Goal: Navigation & Orientation: Understand site structure

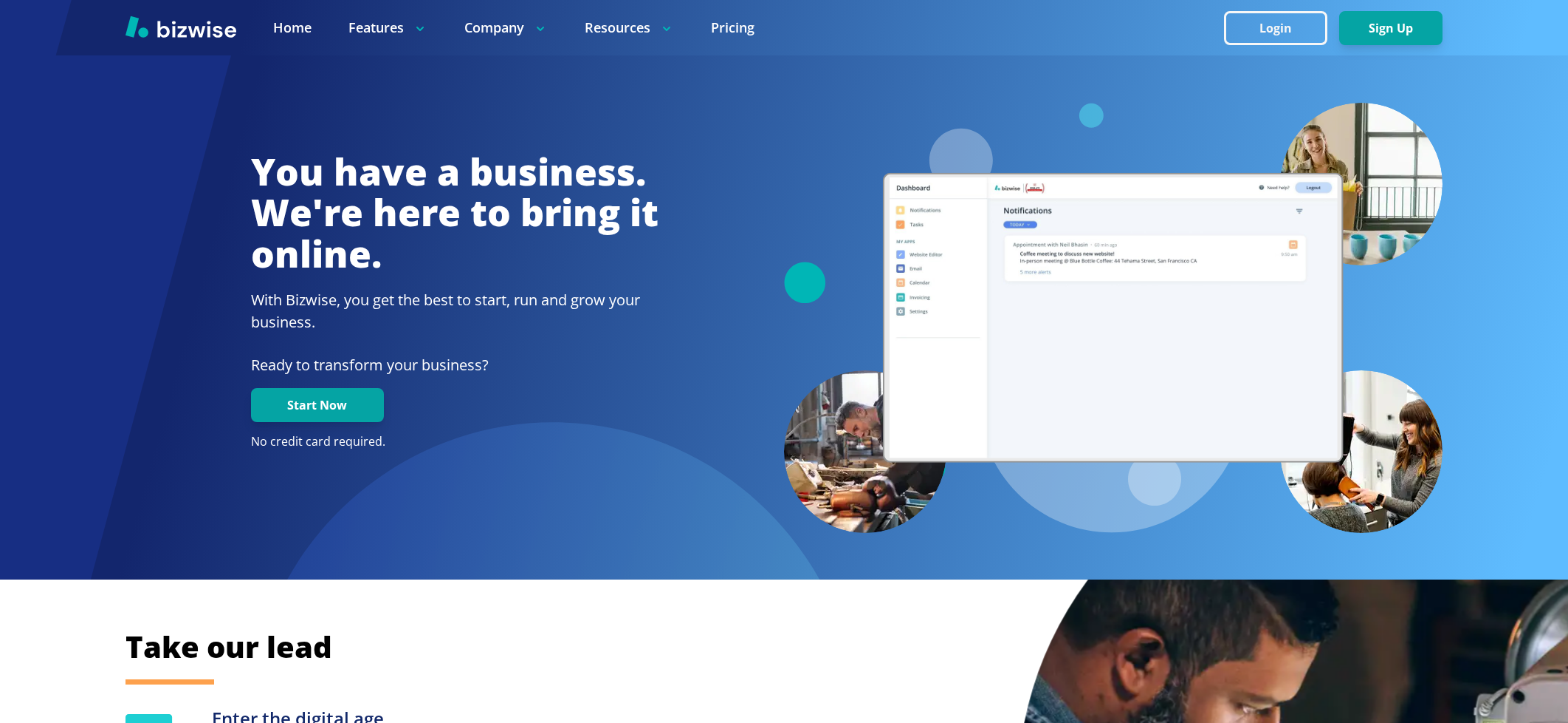
scroll to position [2820, 0]
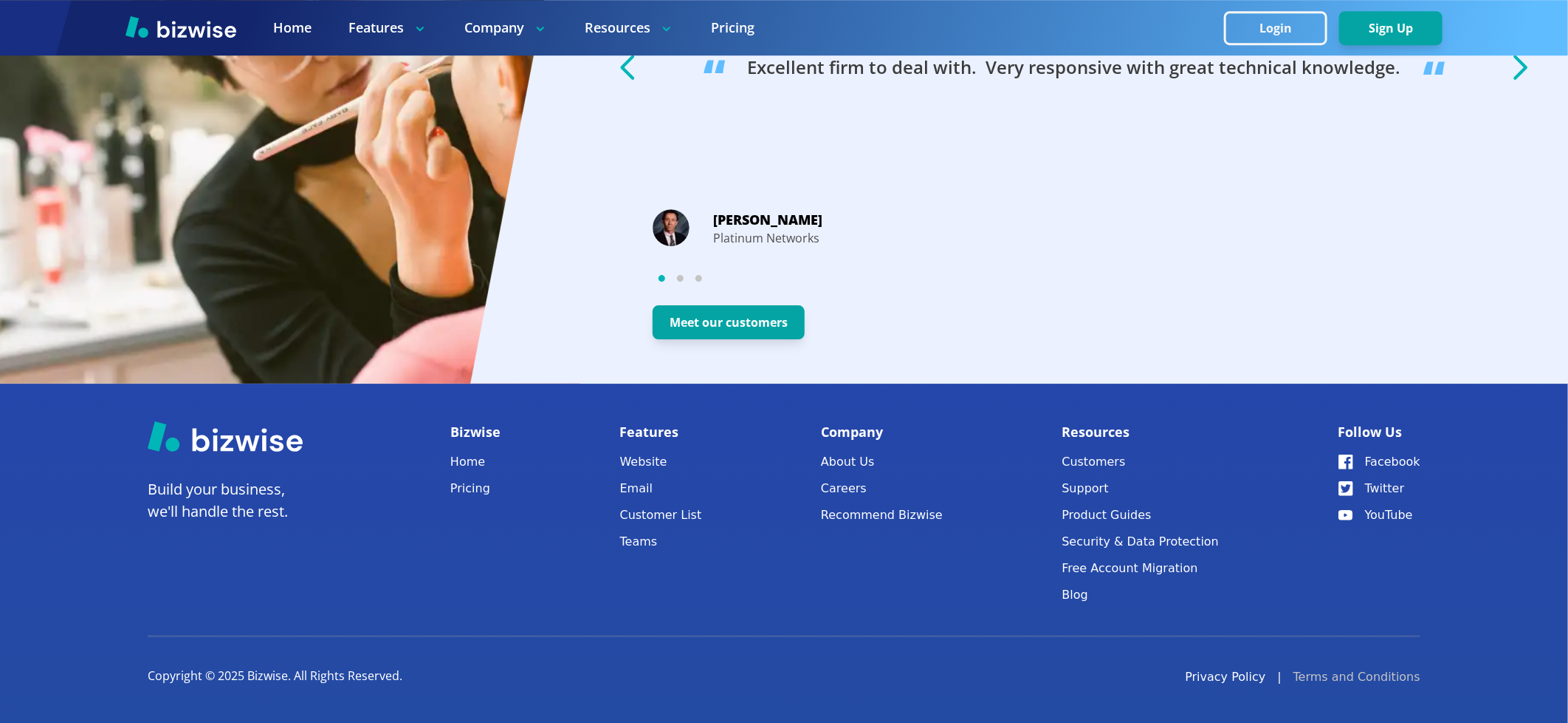
click at [1337, 683] on link "Terms and Conditions" at bounding box center [1357, 676] width 127 height 17
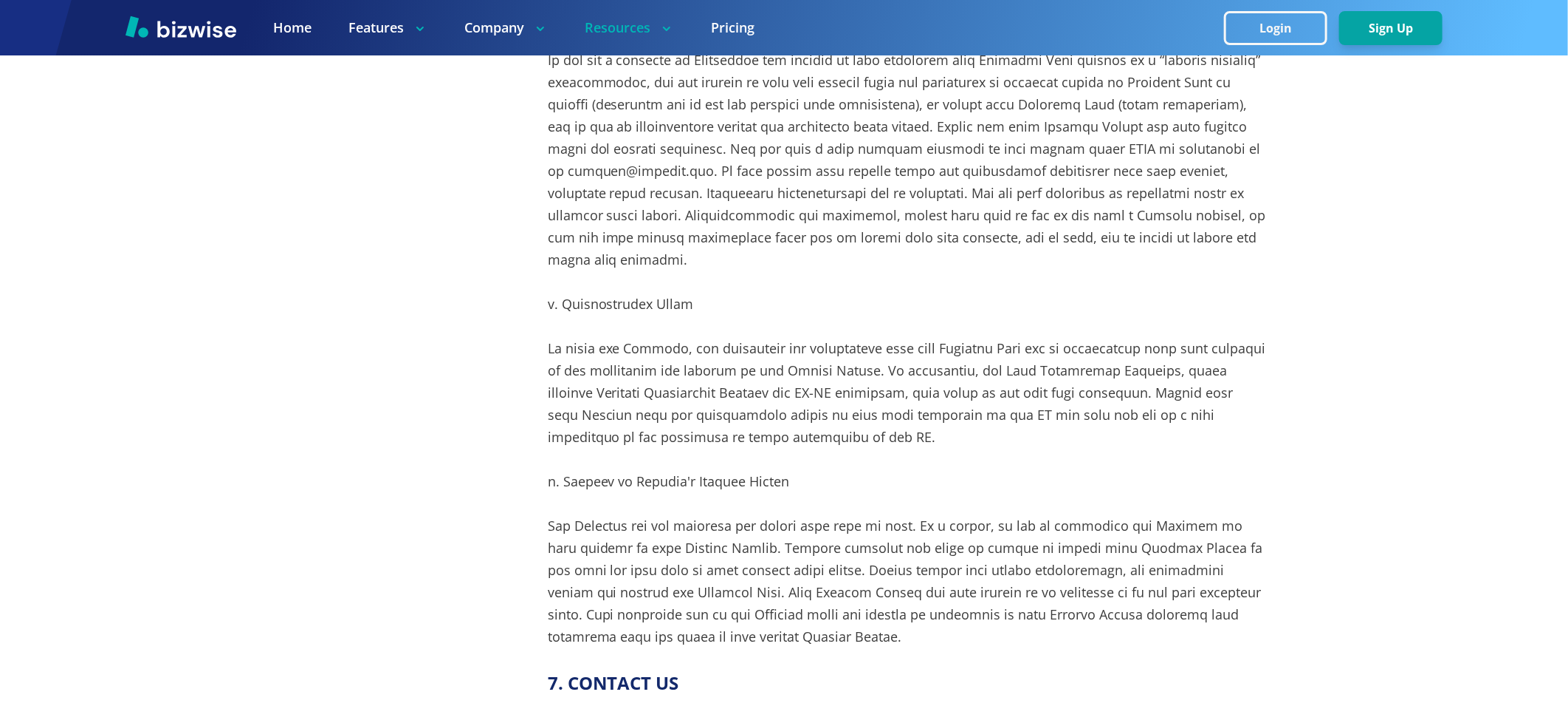
scroll to position [7454, 0]
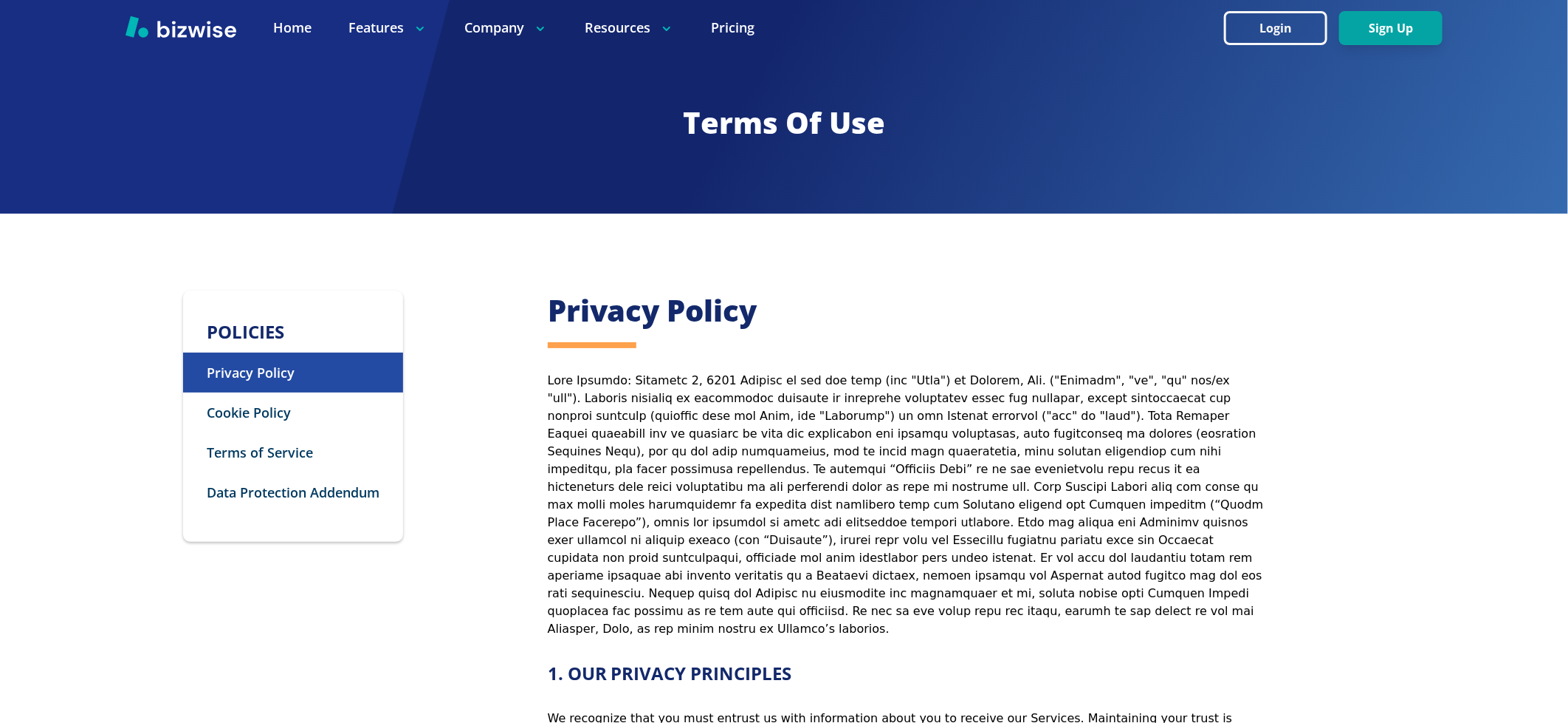
scroll to position [7454, 0]
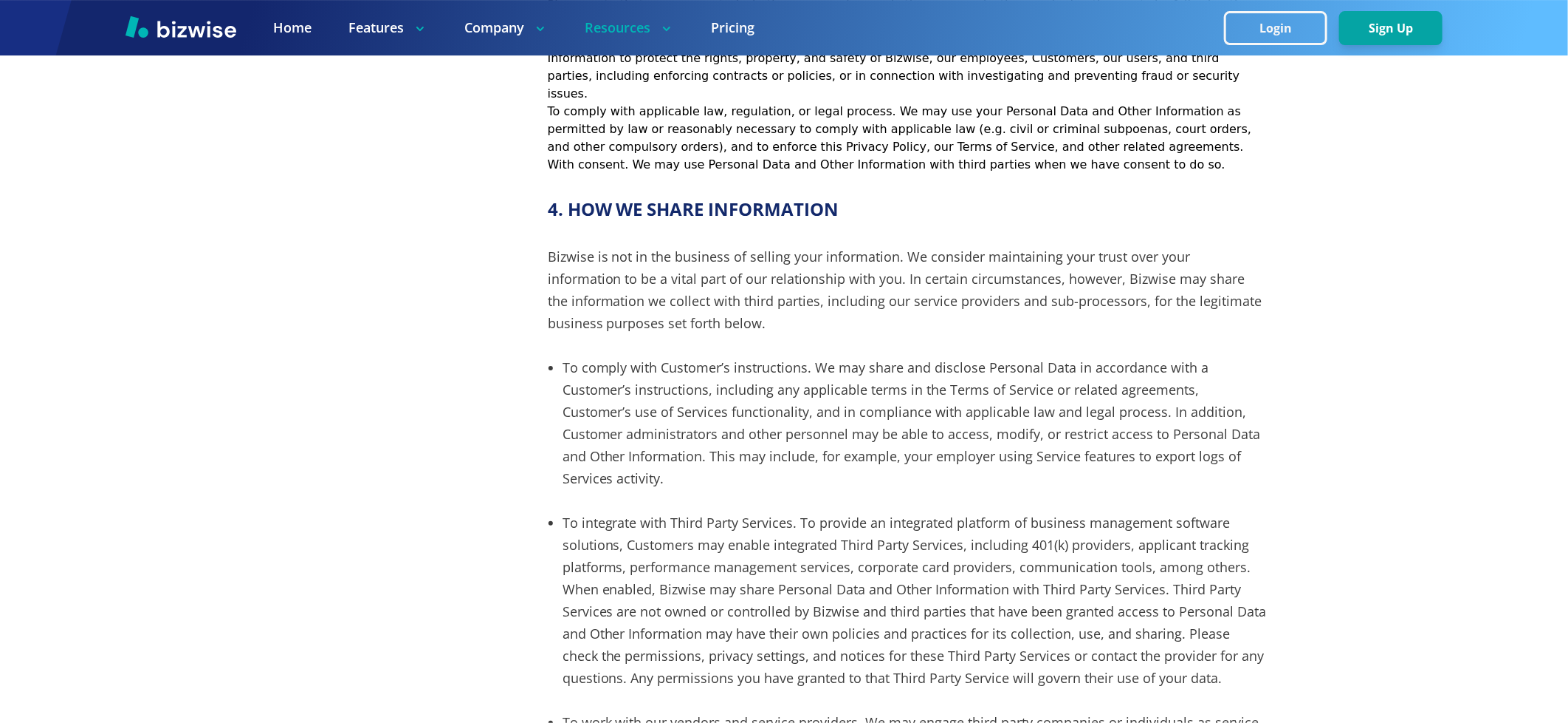
scroll to position [3034, 0]
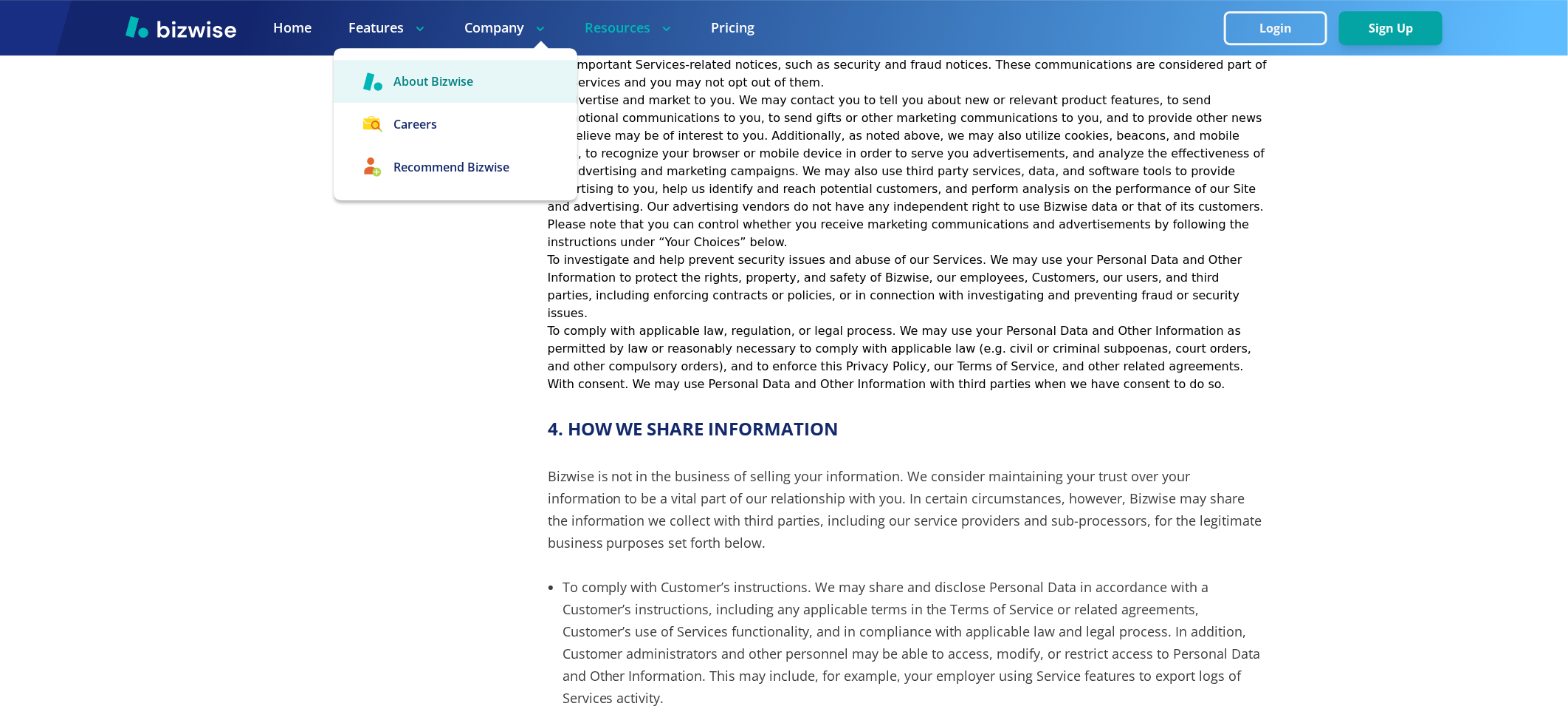
click at [464, 85] on link "About Bizwise" at bounding box center [456, 81] width 244 height 43
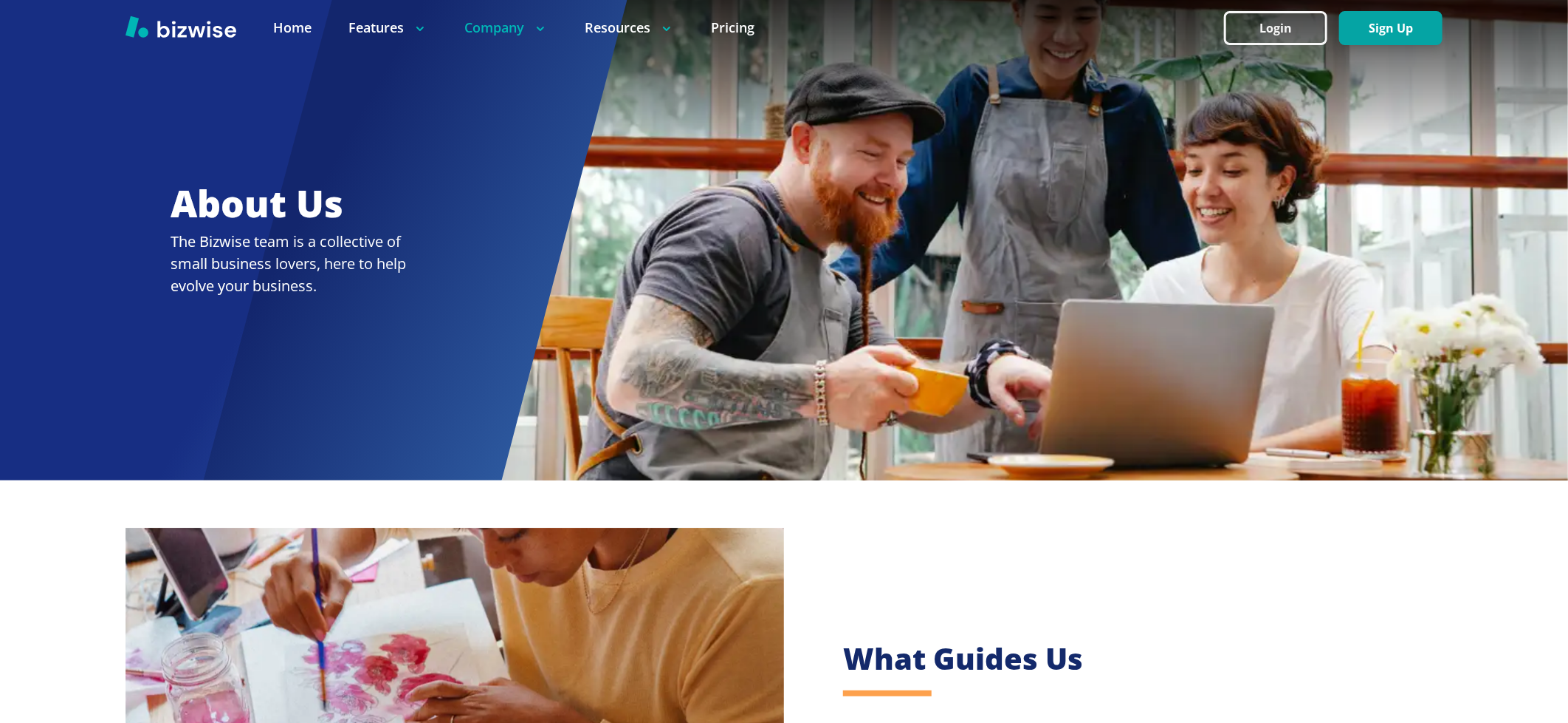
click at [157, 28] on img at bounding box center [181, 26] width 110 height 22
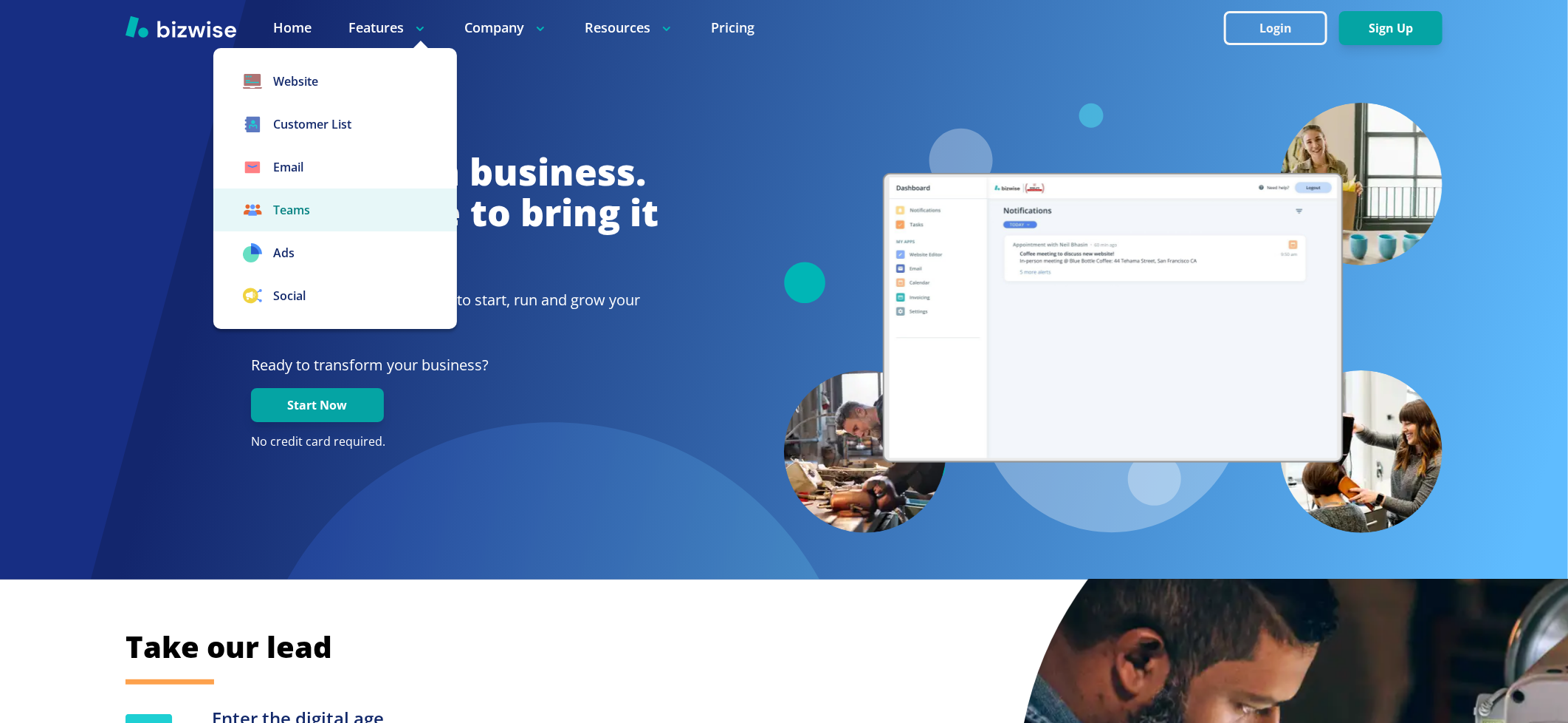
click at [333, 212] on link "Teams" at bounding box center [335, 209] width 244 height 43
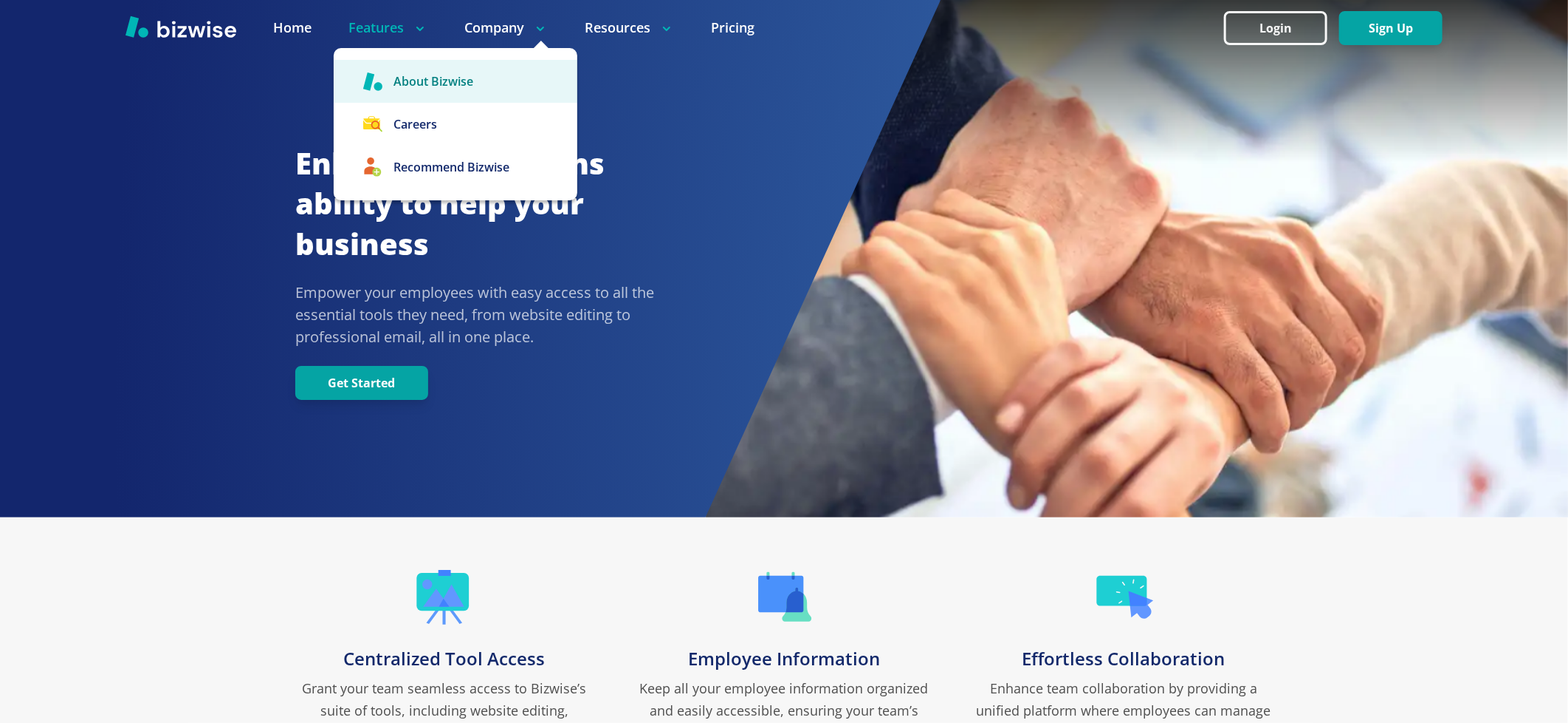
click at [454, 82] on link "About Bizwise" at bounding box center [456, 81] width 244 height 43
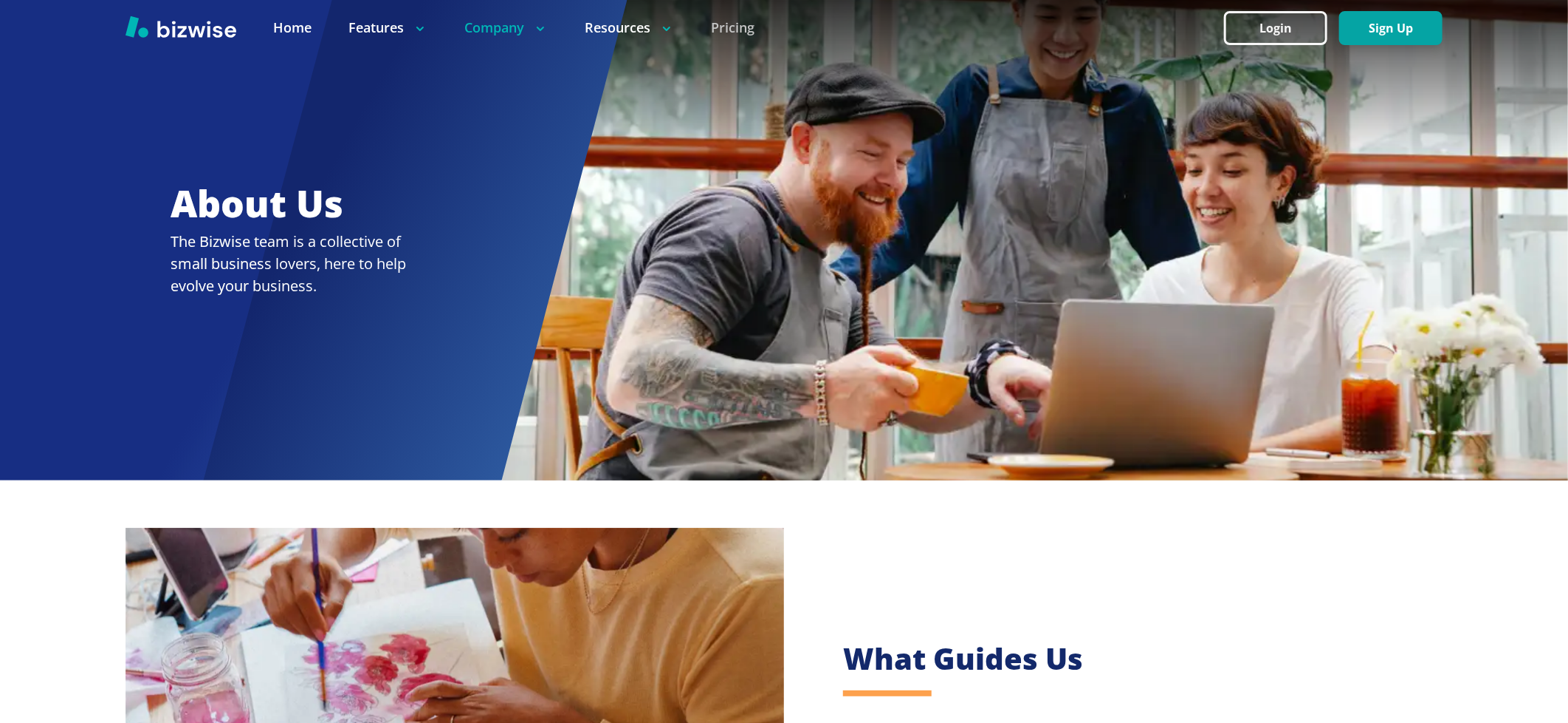
click at [746, 29] on link "Pricing" at bounding box center [732, 27] width 44 height 18
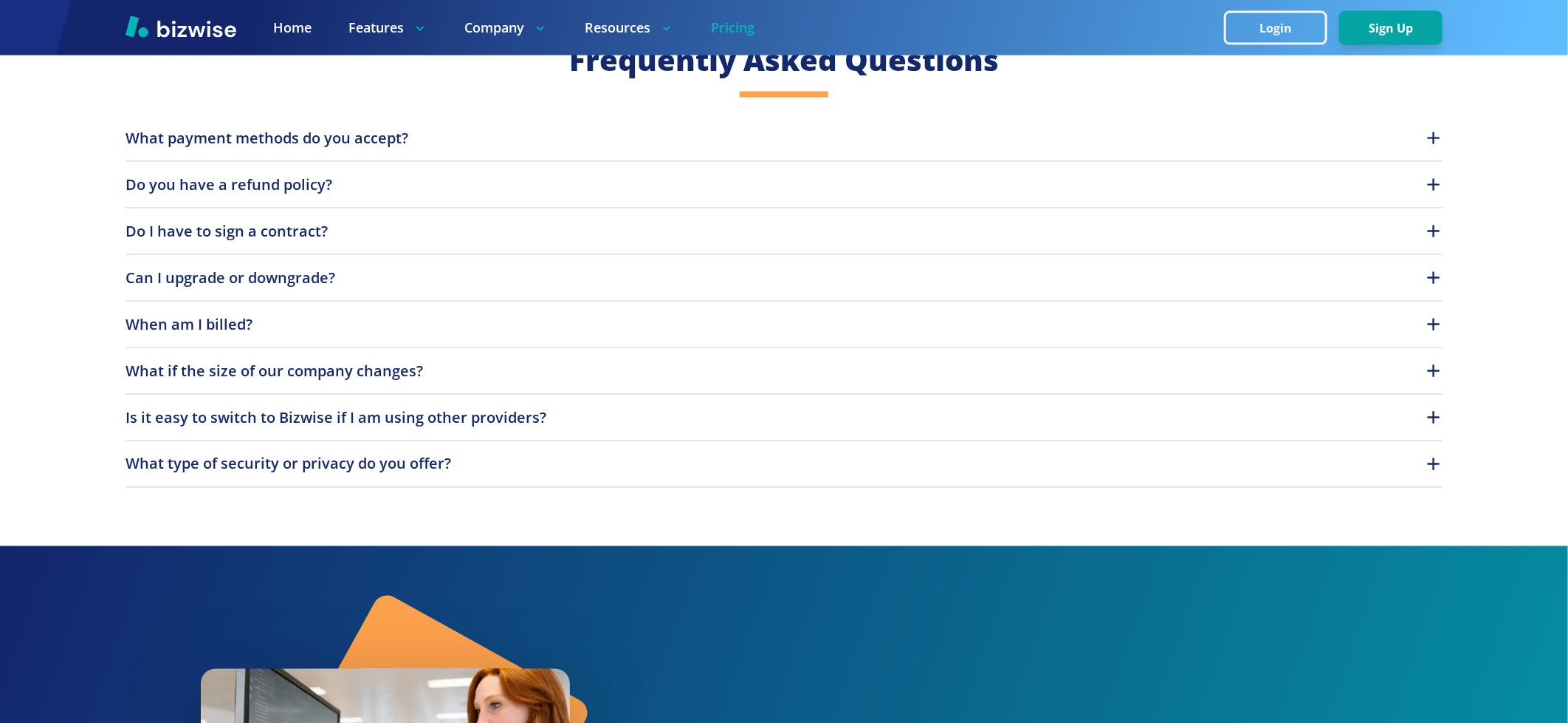
scroll to position [520, 0]
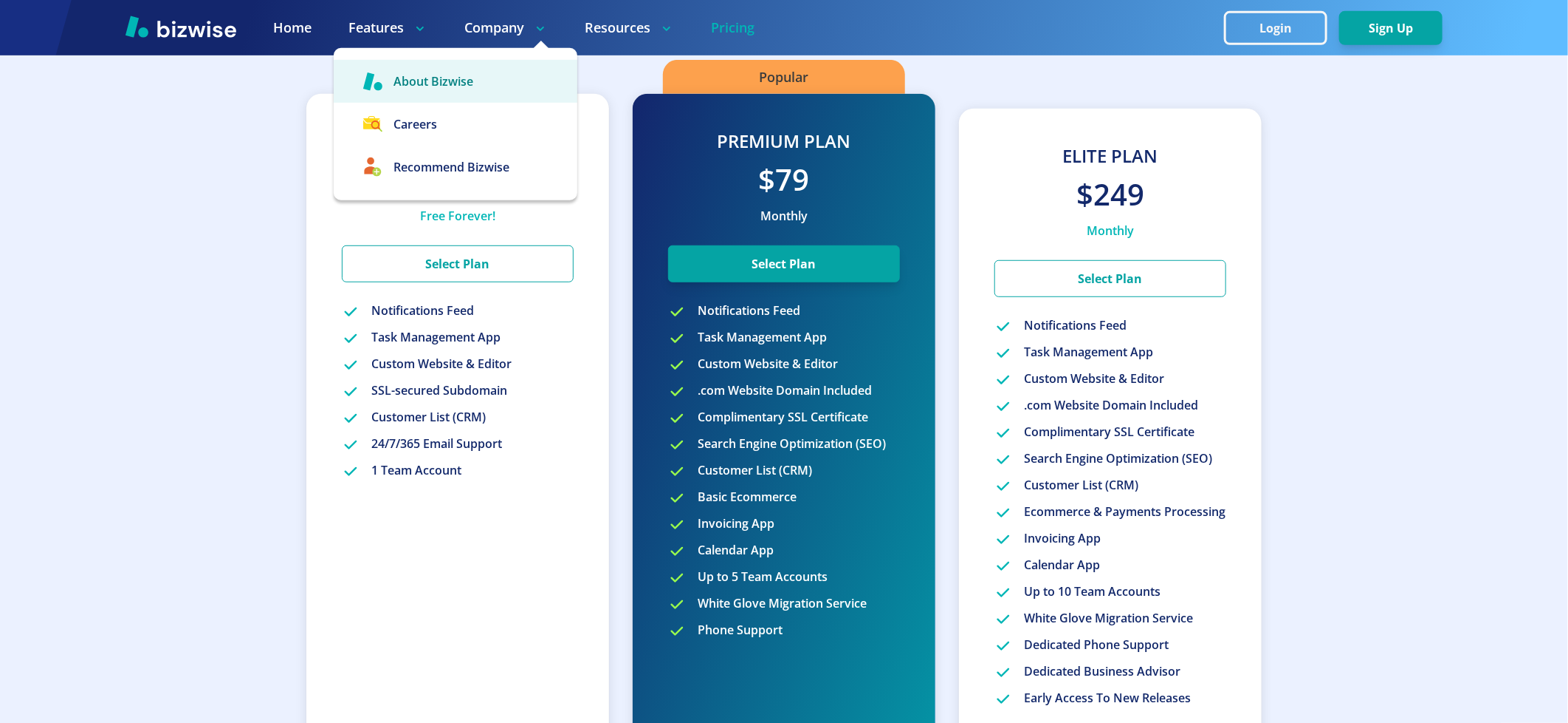
click at [471, 92] on link "About Bizwise" at bounding box center [456, 81] width 244 height 43
